Goal: Task Accomplishment & Management: Use online tool/utility

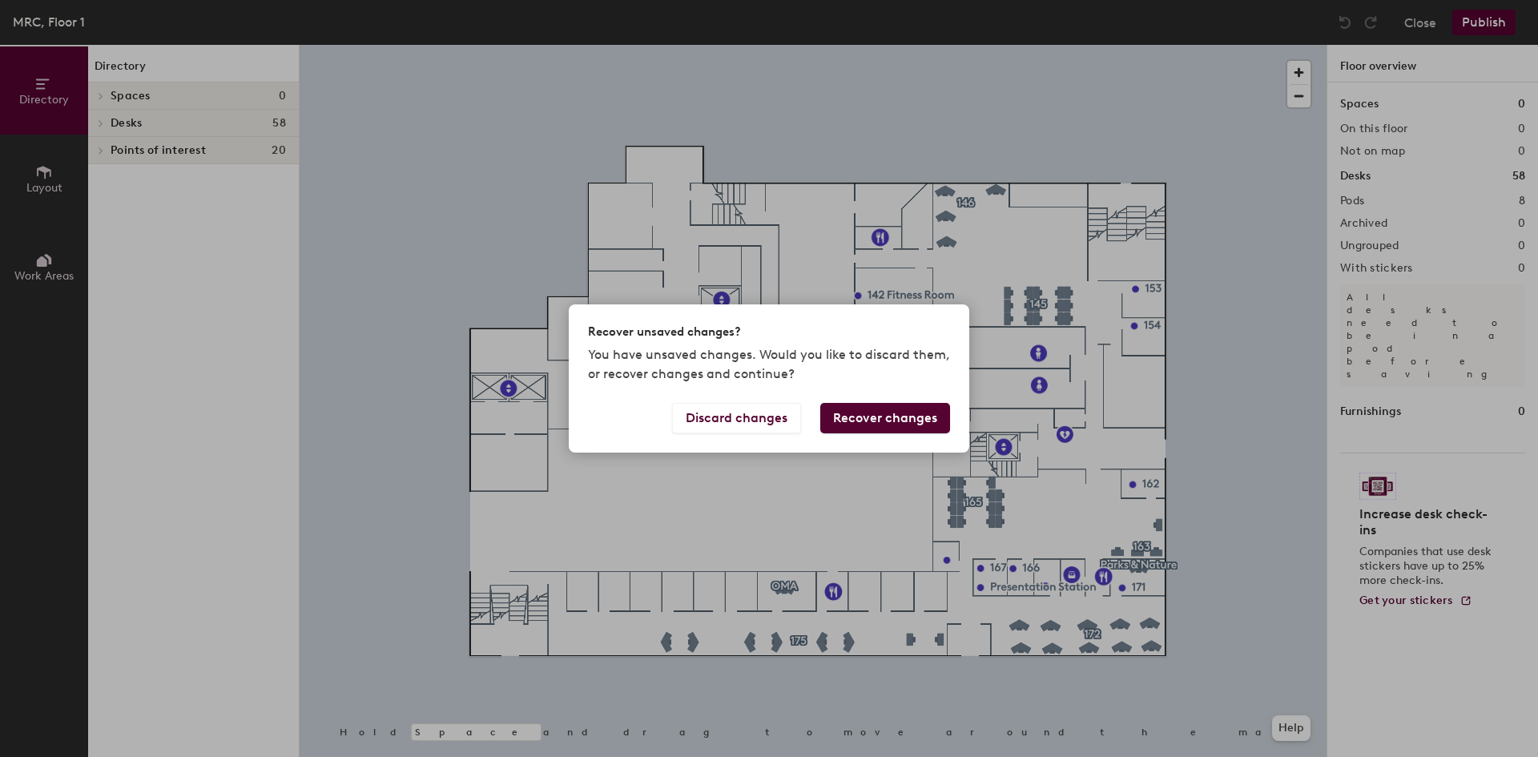
click at [861, 416] on button "Recover changes" at bounding box center [885, 418] width 130 height 30
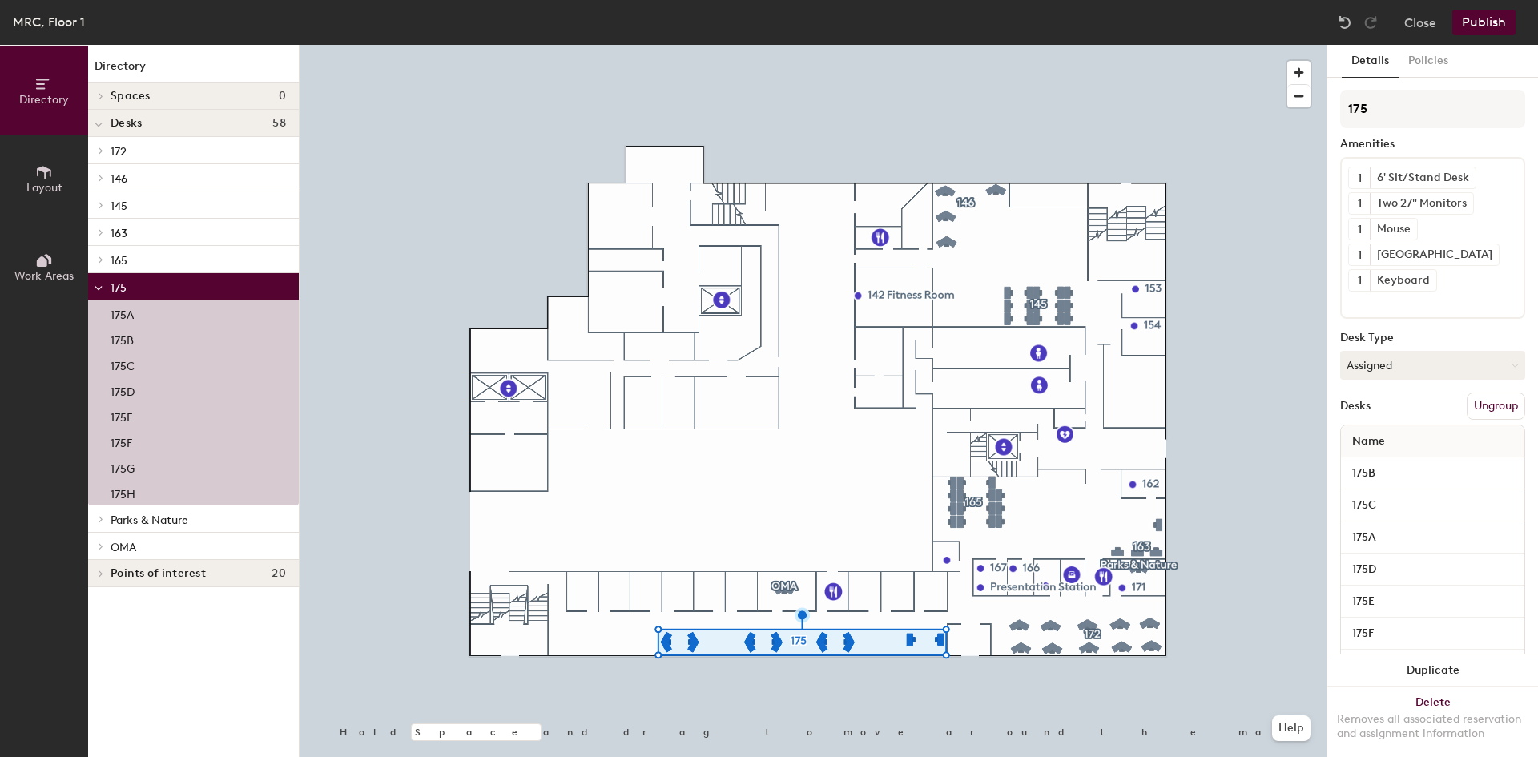
click at [1477, 406] on button "Ungroup" at bounding box center [1495, 405] width 58 height 27
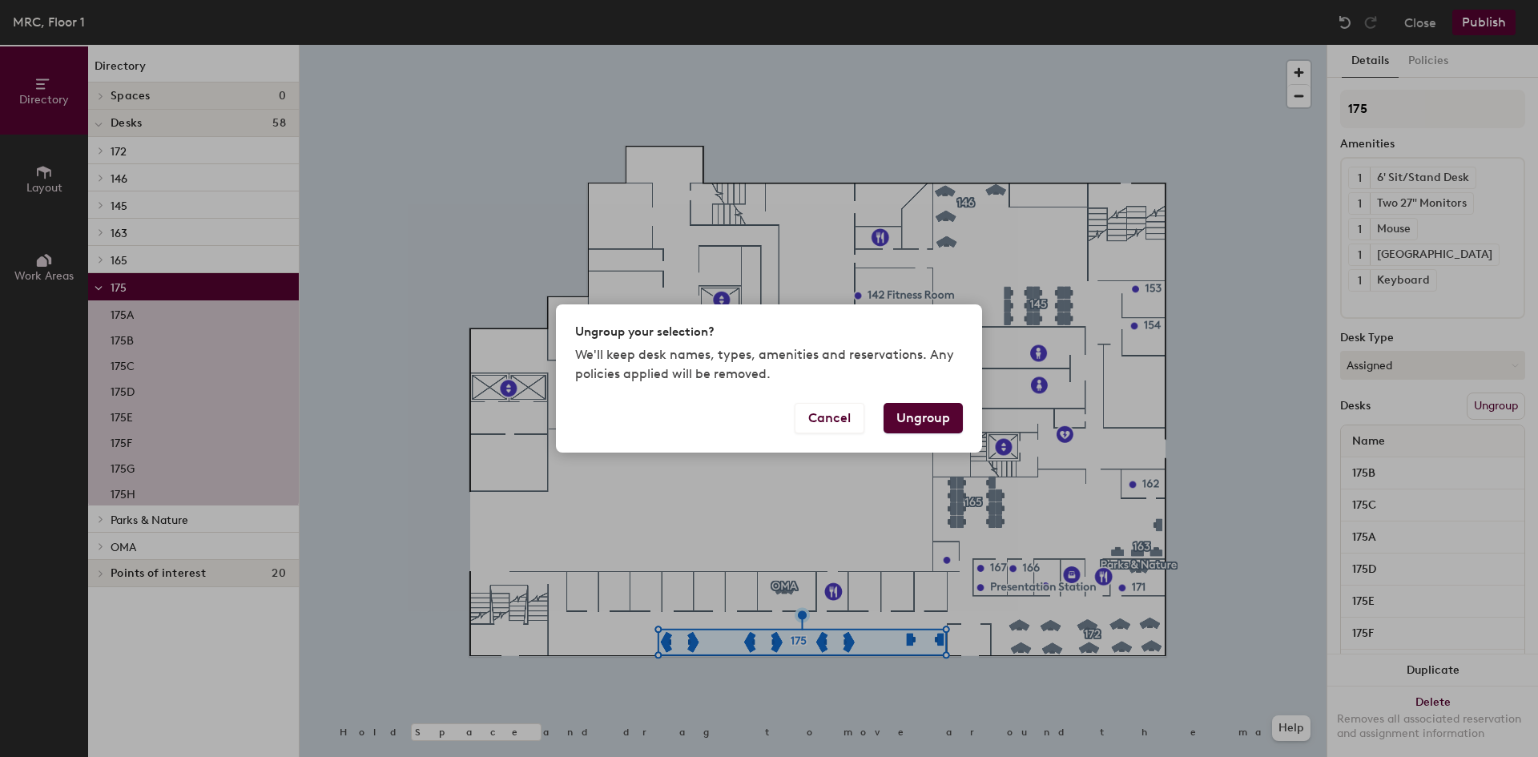
click at [921, 419] on button "Ungroup" at bounding box center [922, 418] width 79 height 30
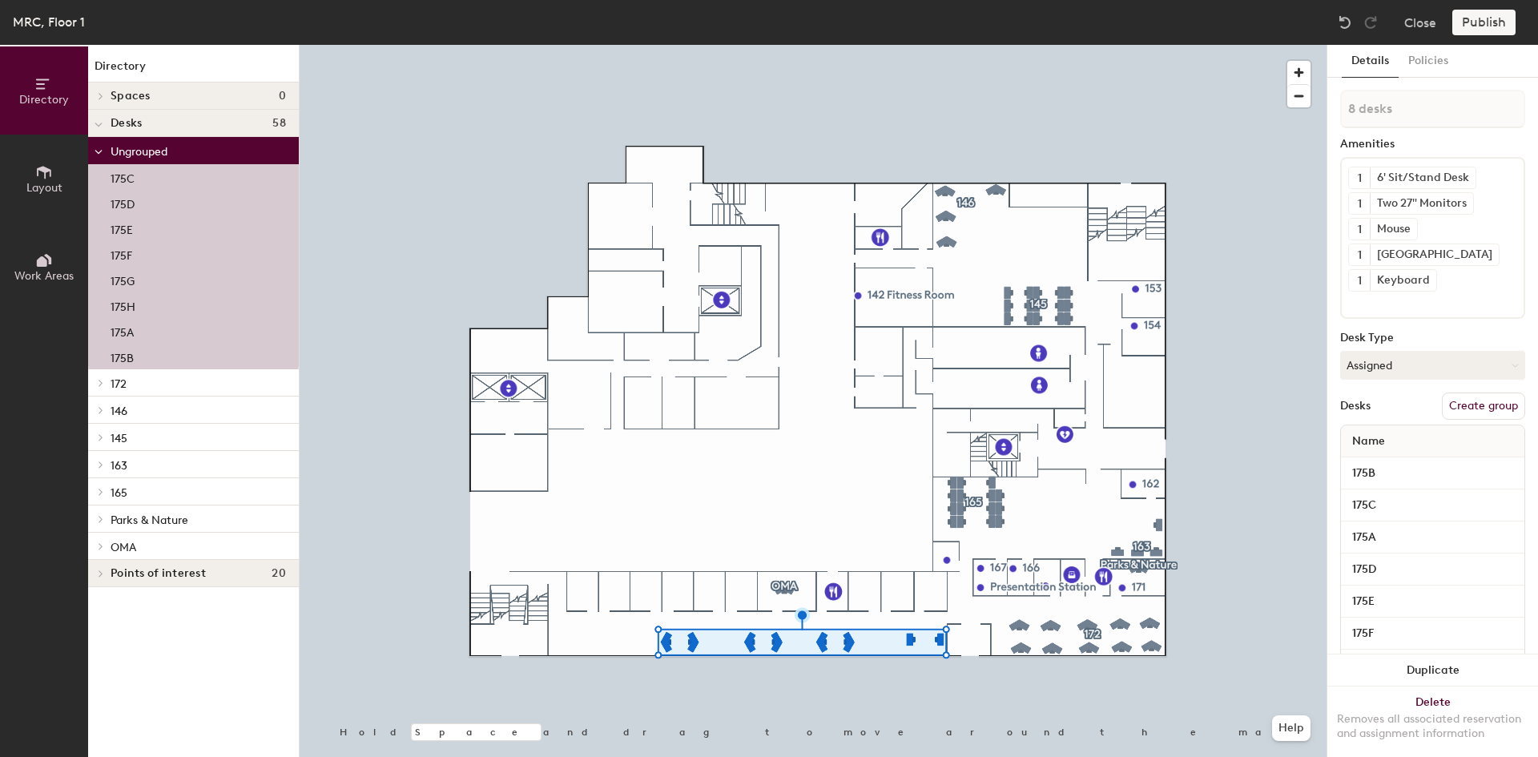
click at [49, 166] on icon at bounding box center [44, 172] width 18 height 18
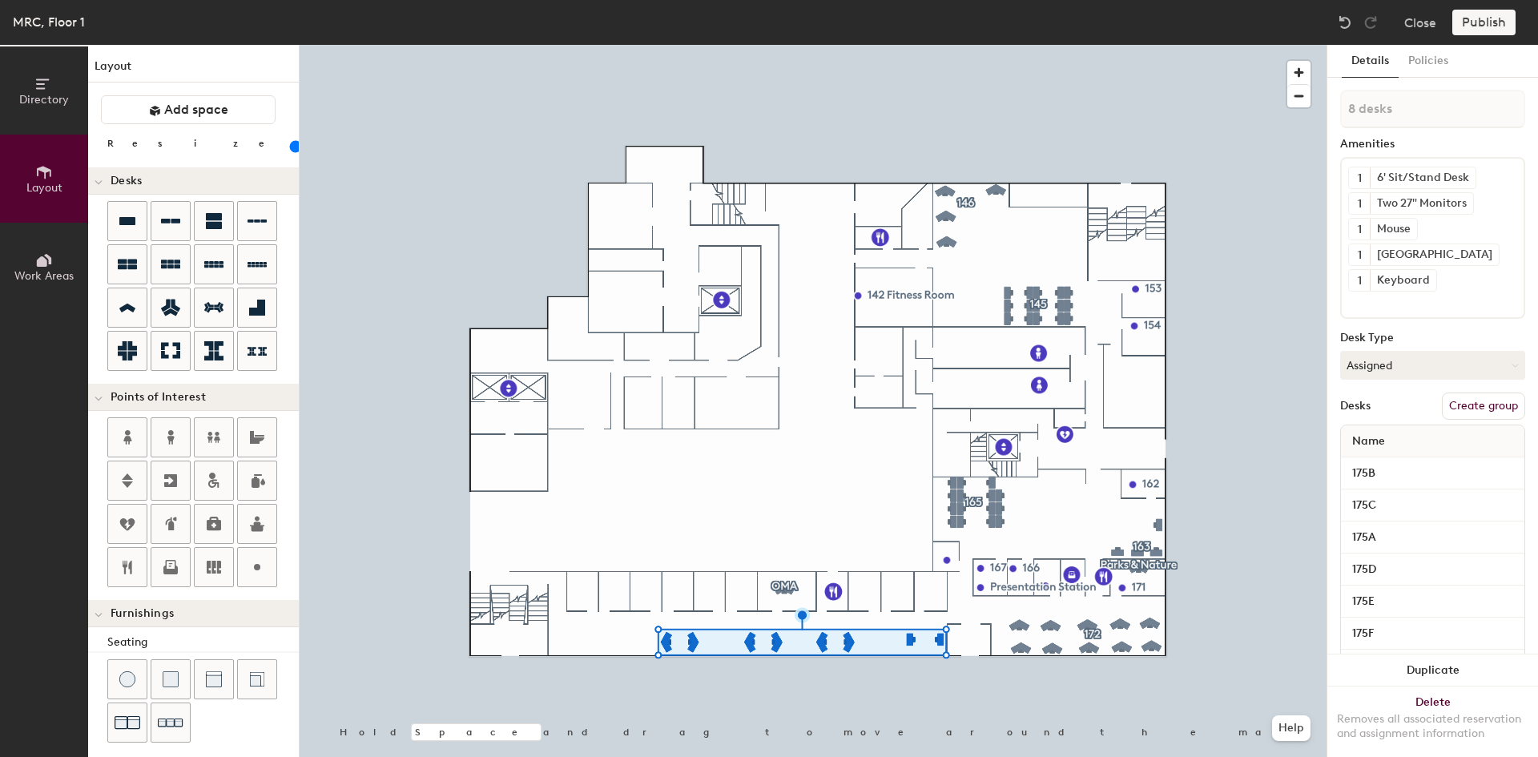
click at [823, 45] on div at bounding box center [813, 45] width 1027 height 0
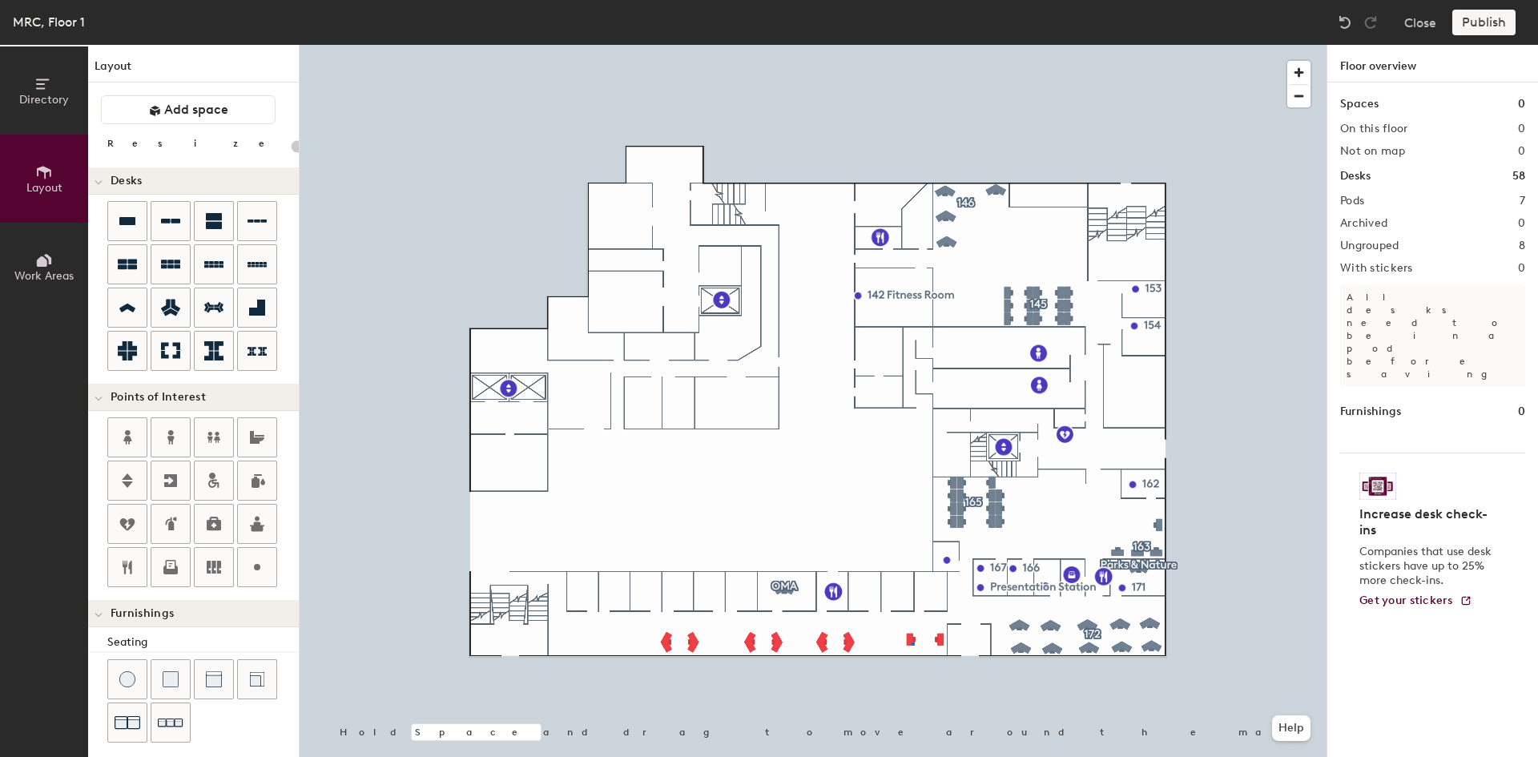
click at [911, 45] on div at bounding box center [813, 45] width 1027 height 0
type input "80"
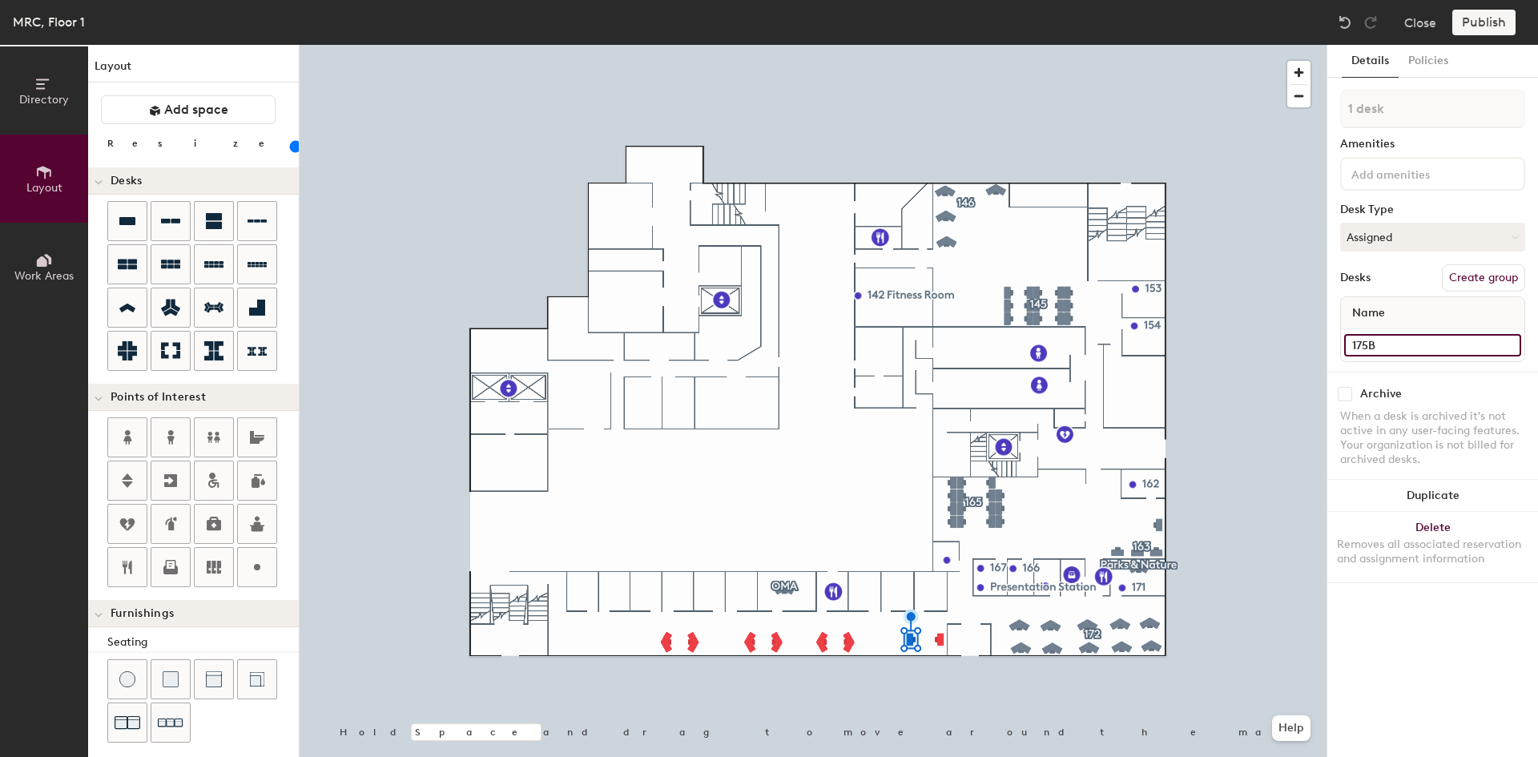
click at [1382, 348] on input "175B" at bounding box center [1432, 345] width 177 height 22
click at [1383, 344] on input "175B" at bounding box center [1432, 345] width 177 height 22
type input "175X"
click at [1388, 341] on input "175A" at bounding box center [1432, 345] width 177 height 22
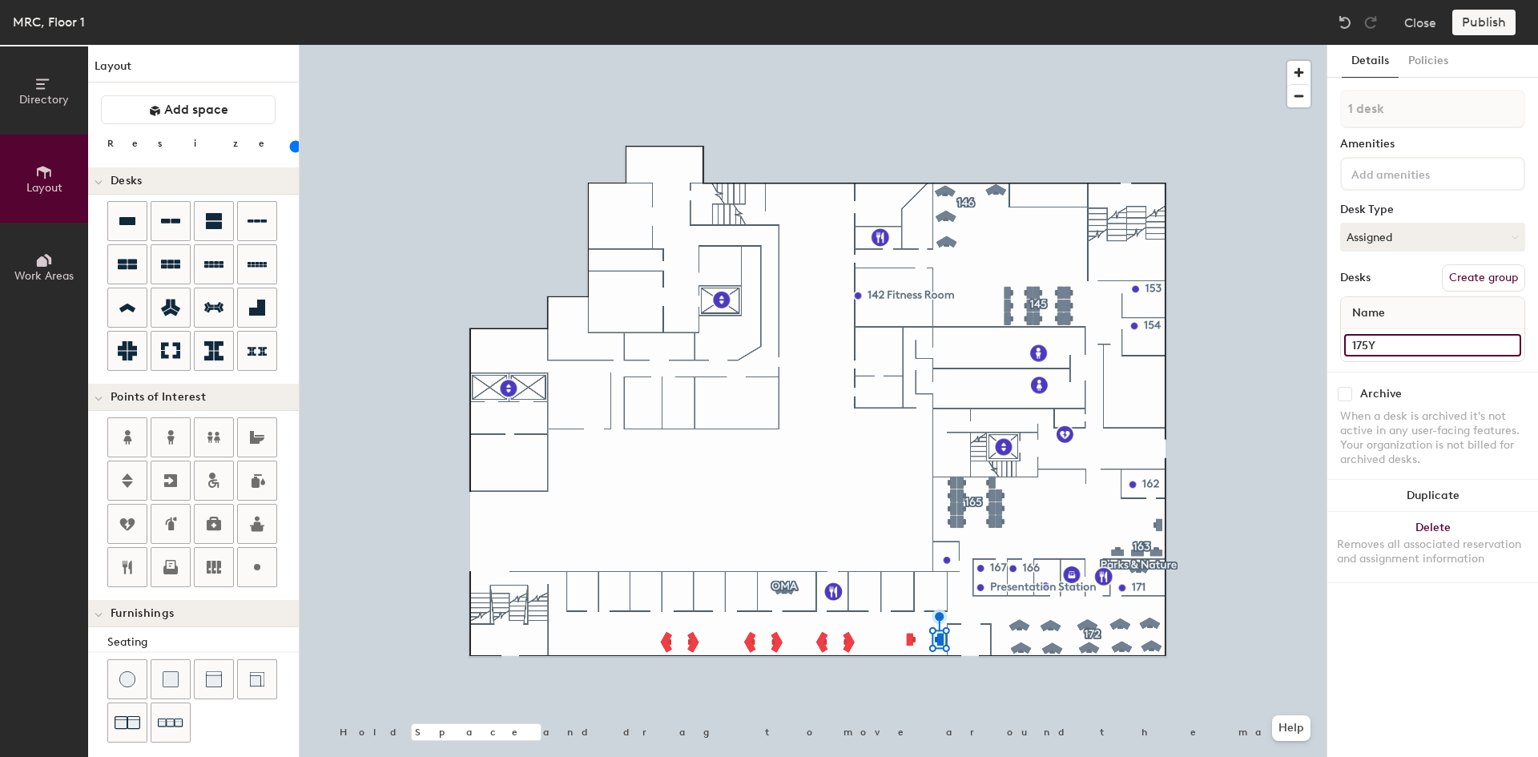
type input "175Y"
click at [720, 45] on div at bounding box center [813, 45] width 1027 height 0
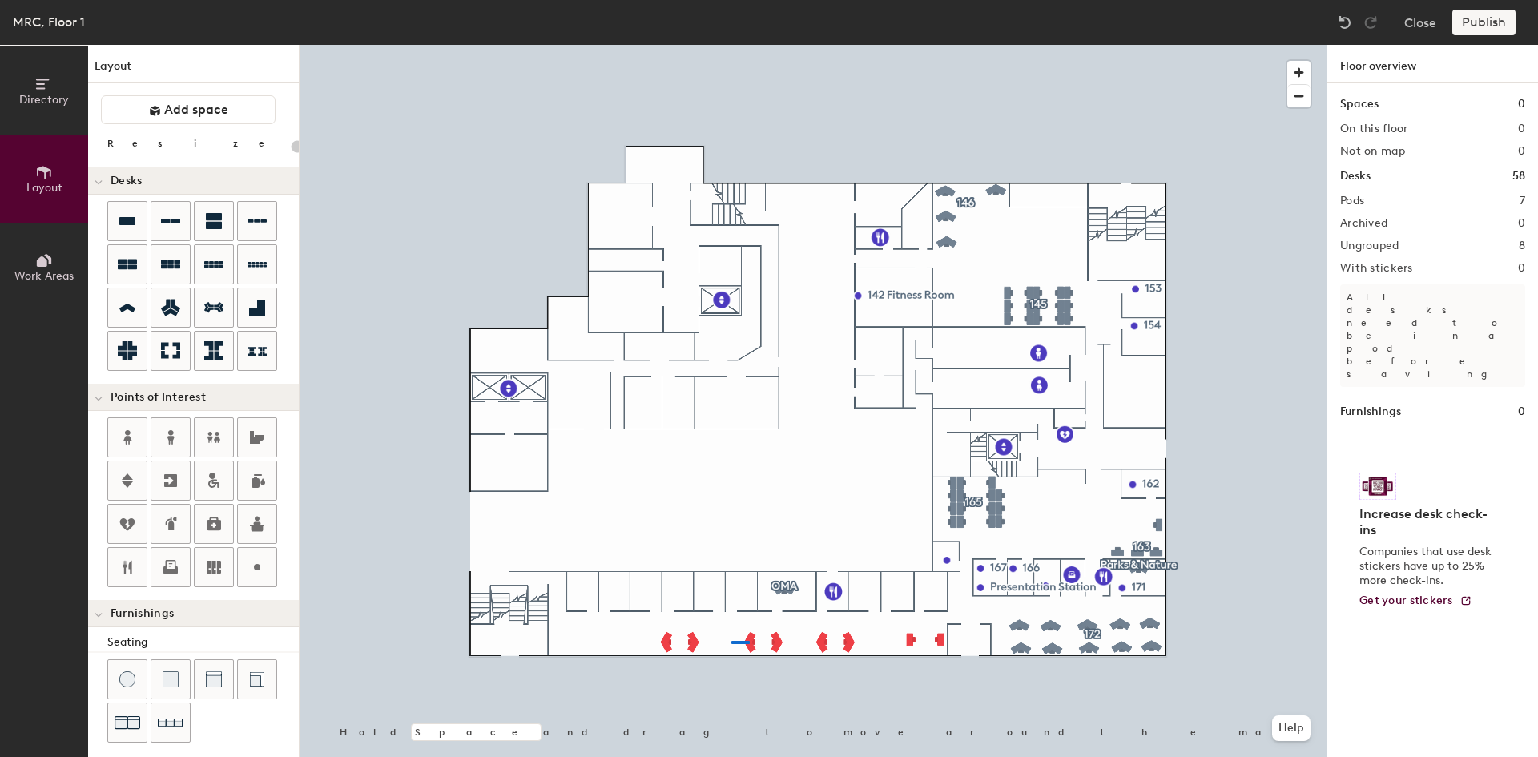
click at [731, 45] on div at bounding box center [813, 45] width 1027 height 0
type input "80"
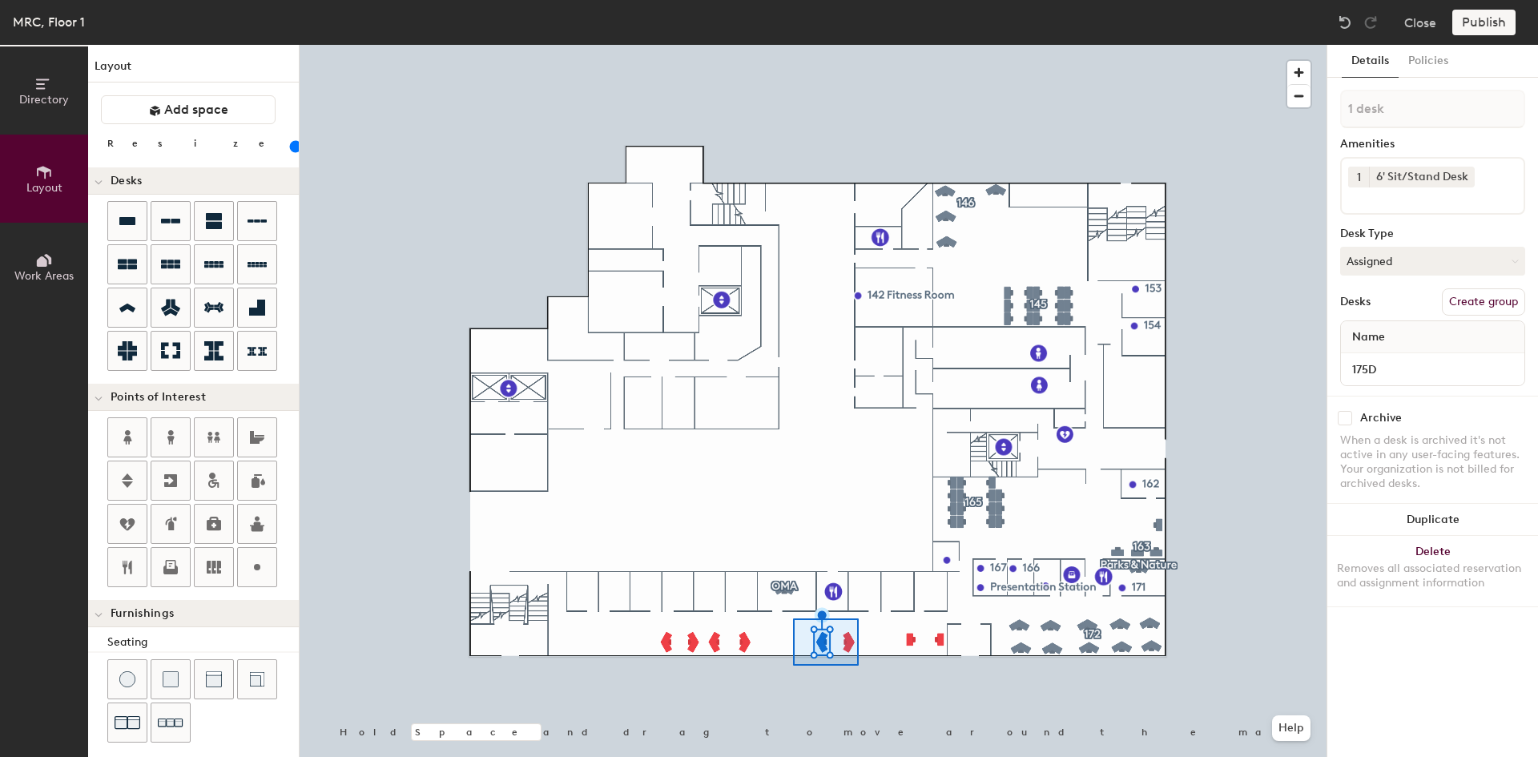
type input "2 desks"
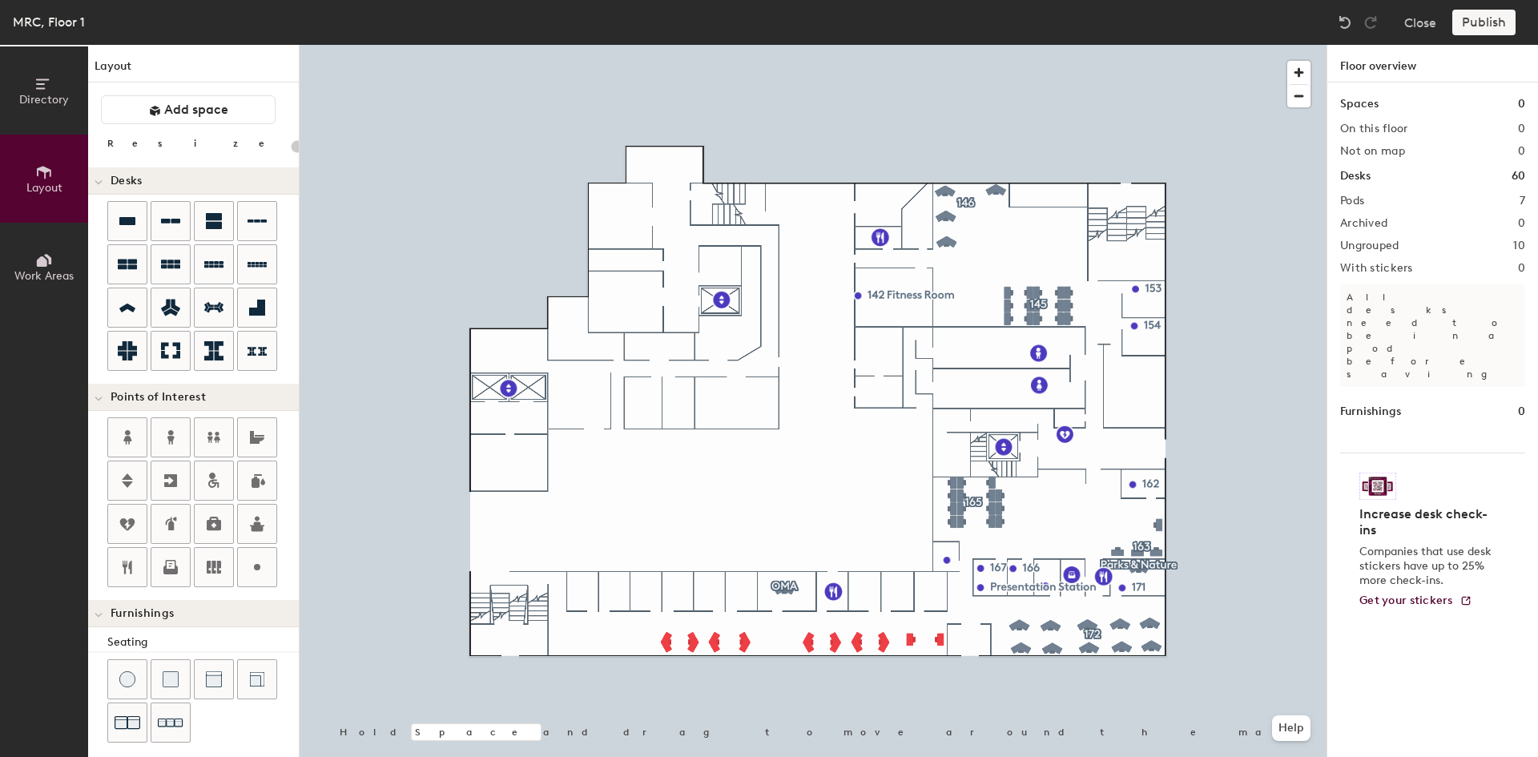
type input "80"
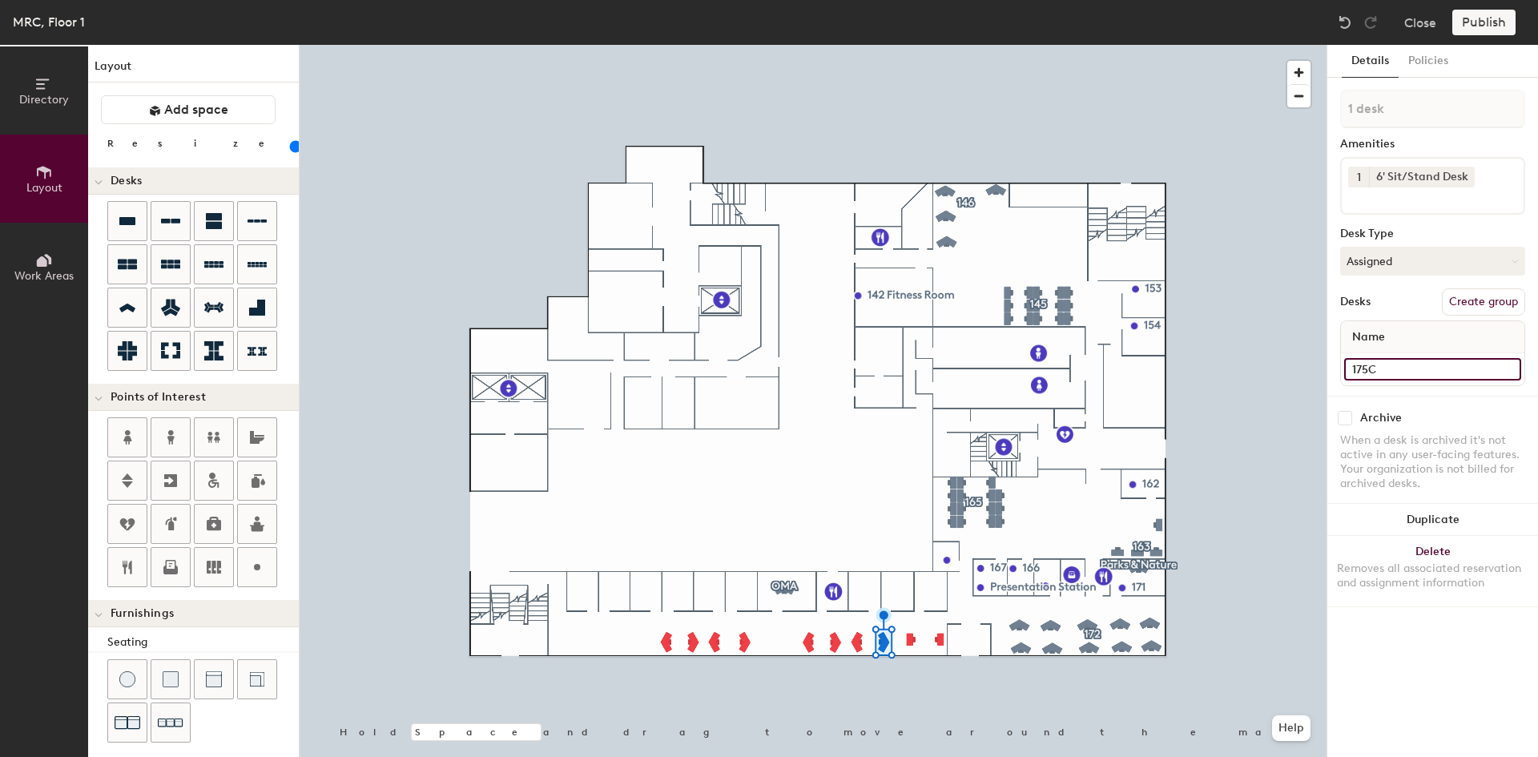
click at [1397, 368] on input "175C" at bounding box center [1432, 369] width 177 height 22
type input "175A"
click at [1394, 369] on input "175D" at bounding box center [1432, 369] width 177 height 22
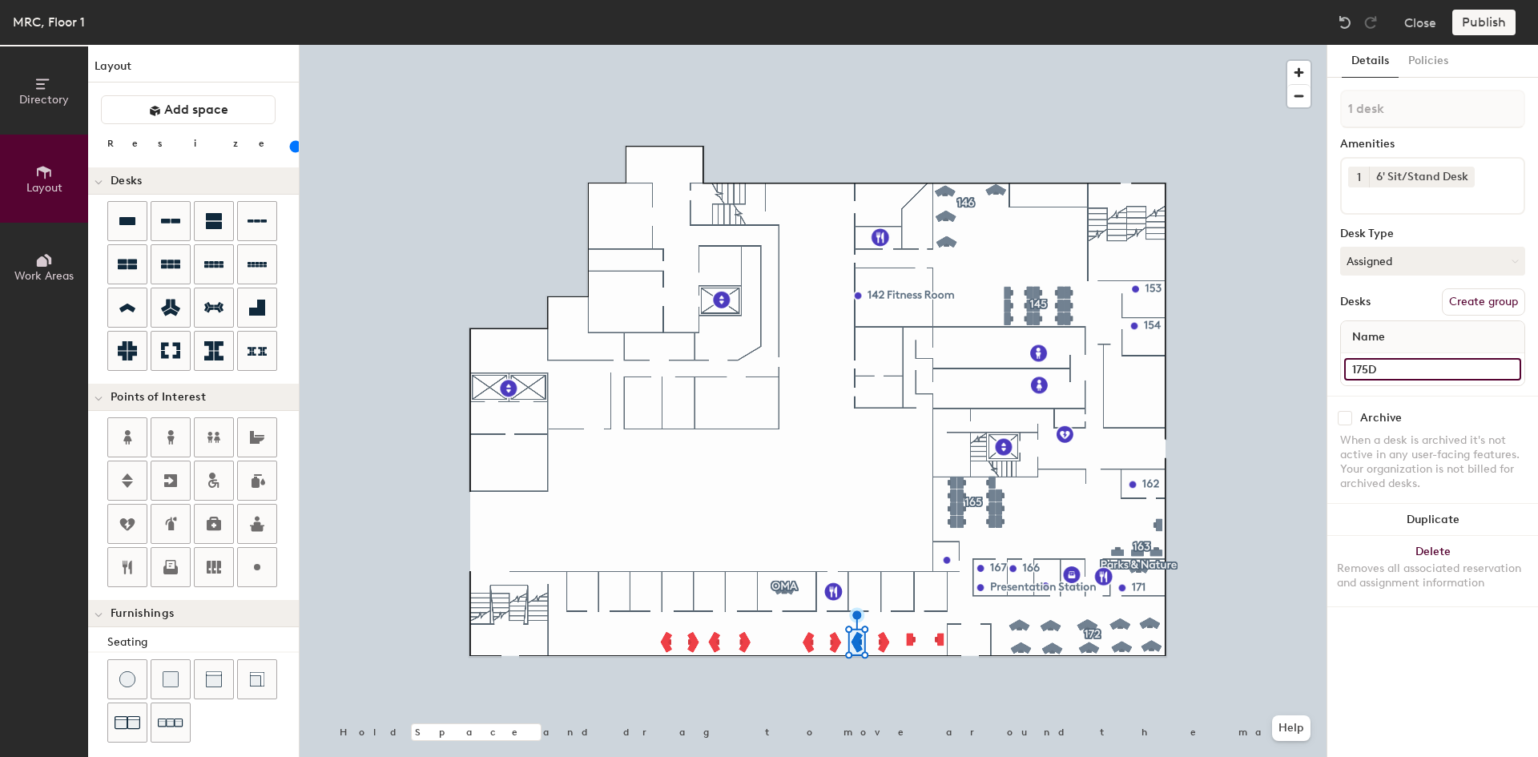
click at [1394, 369] on input "175D" at bounding box center [1432, 369] width 177 height 22
type input "175B"
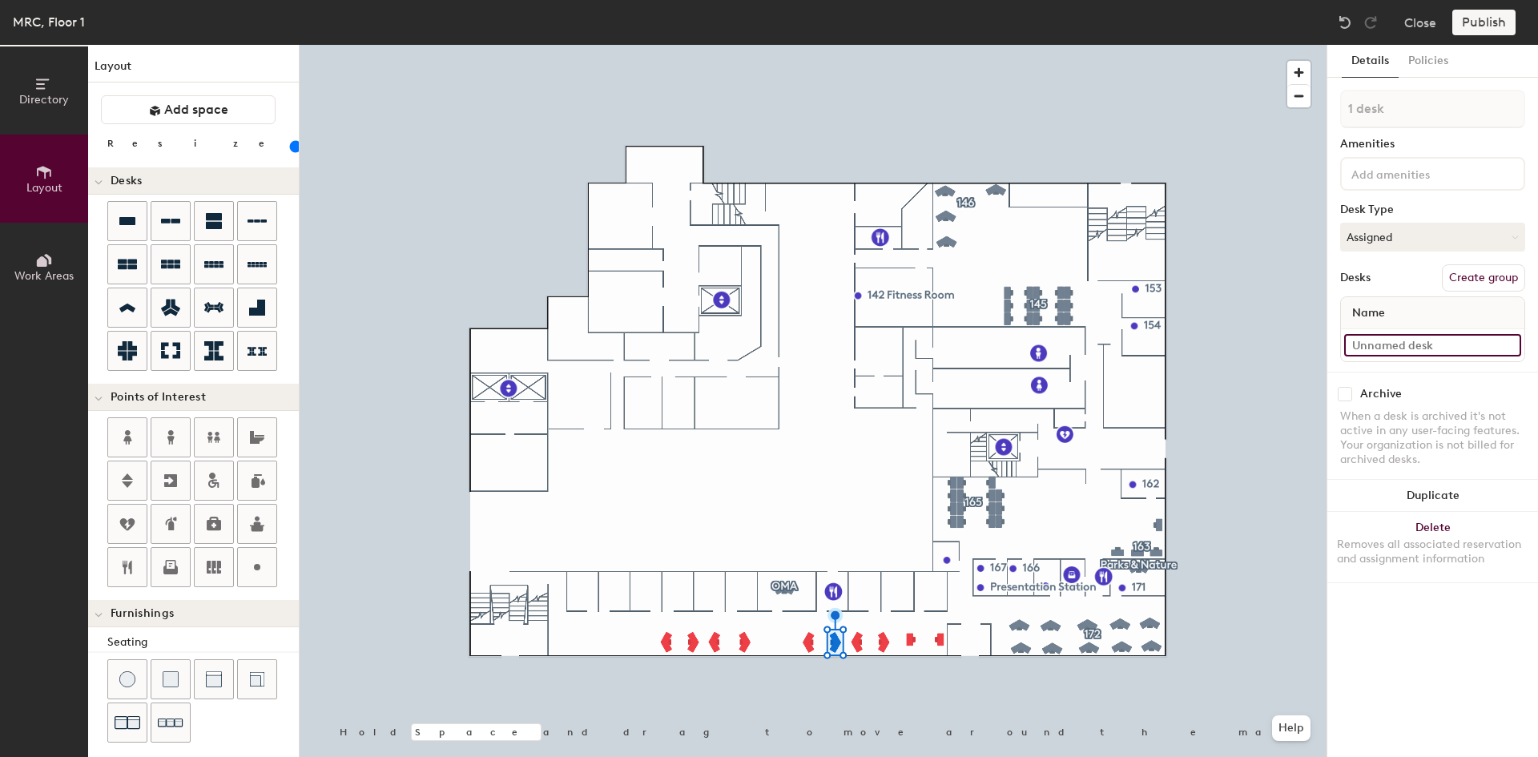
click at [1395, 350] on input at bounding box center [1432, 345] width 177 height 22
type input "175C"
click at [1381, 340] on input at bounding box center [1432, 345] width 177 height 22
click at [1404, 344] on input "175C" at bounding box center [1432, 345] width 177 height 22
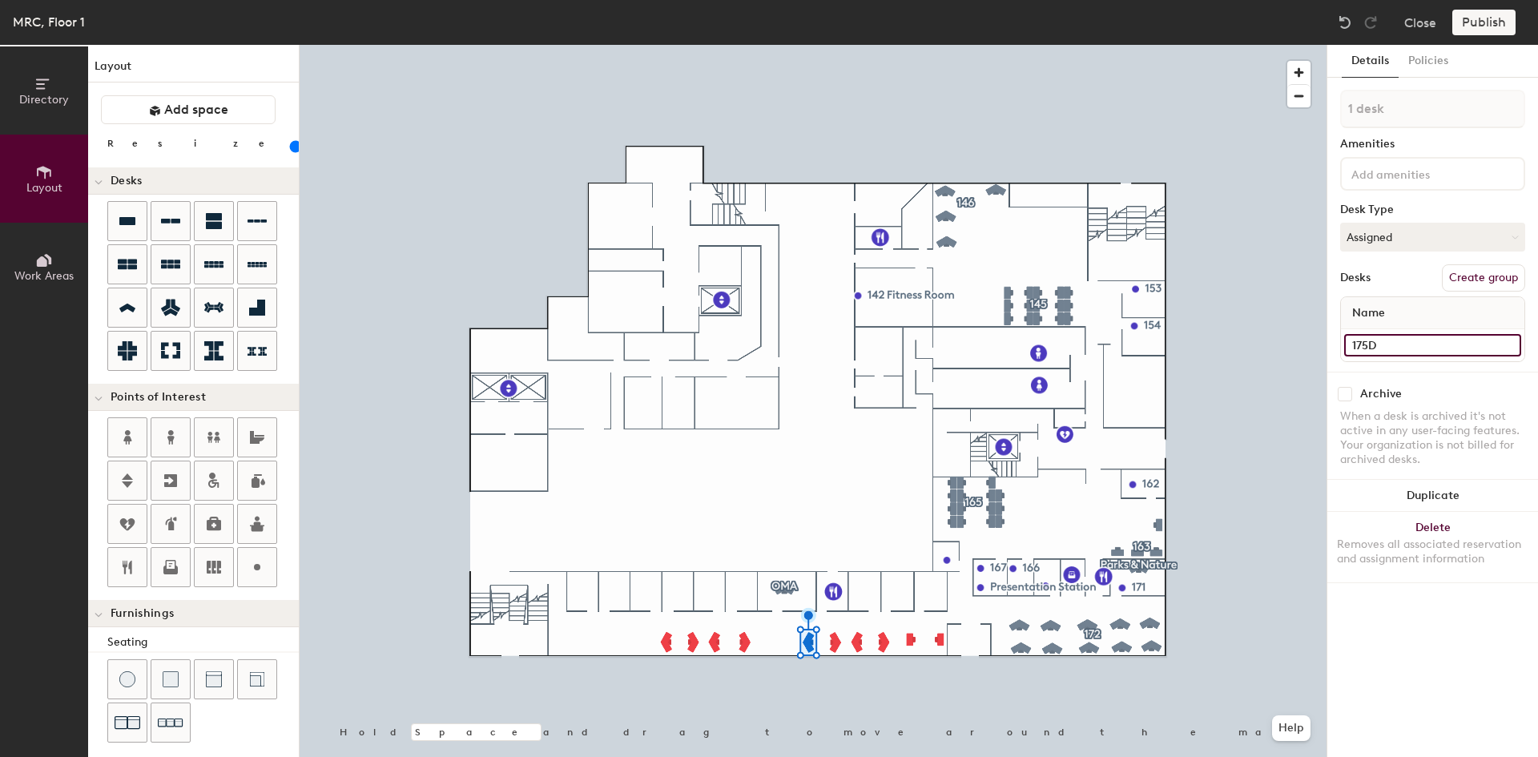
type input "175D"
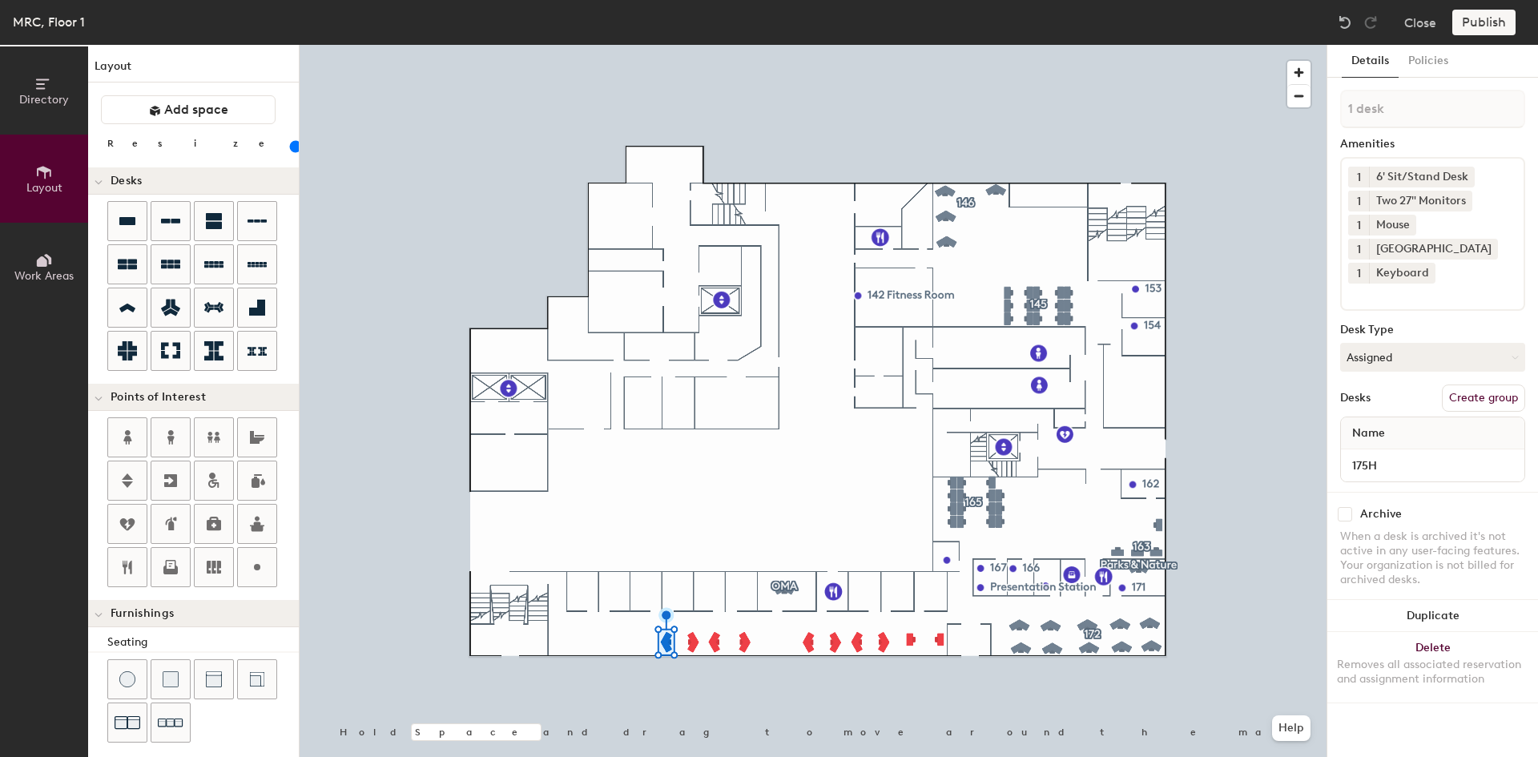
click at [1481, 24] on div "Publish" at bounding box center [1488, 23] width 73 height 26
